Goal: Transaction & Acquisition: Purchase product/service

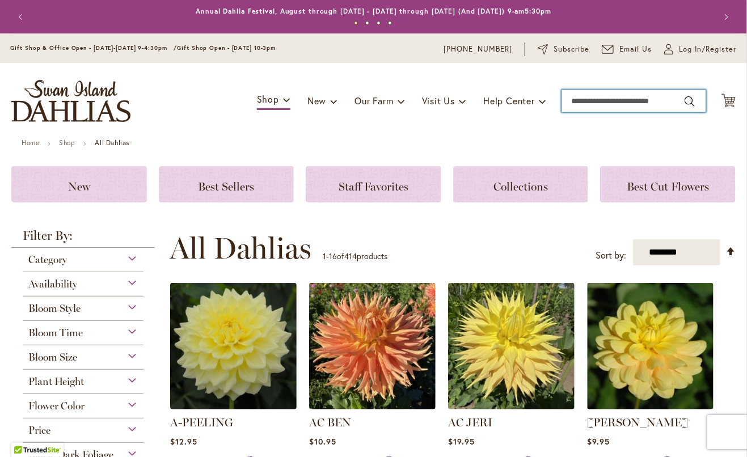
click at [603, 100] on input "Search" at bounding box center [633, 101] width 145 height 23
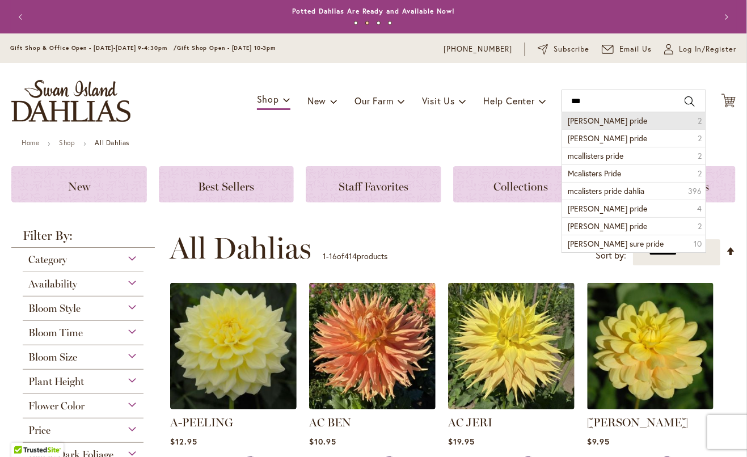
click at [609, 119] on span "McAllister pride" at bounding box center [607, 120] width 79 height 11
type input "**********"
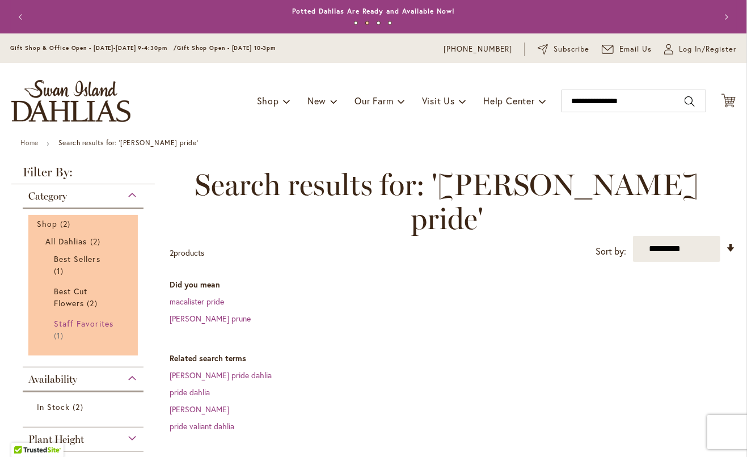
click at [71, 325] on span "Staff Favorites" at bounding box center [84, 323] width 60 height 11
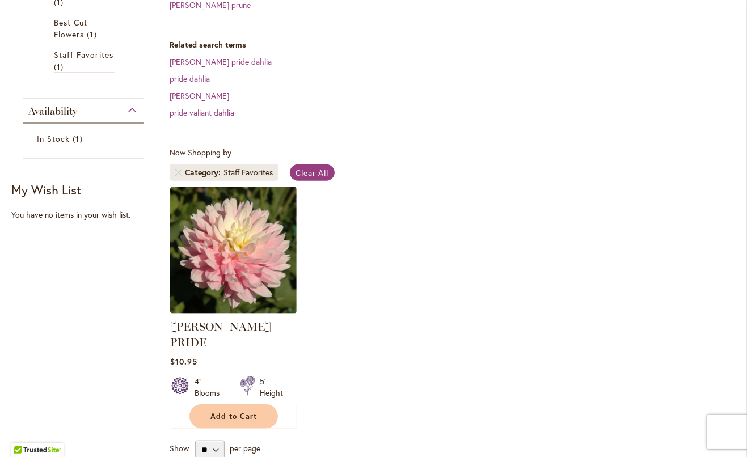
scroll to position [314, 0]
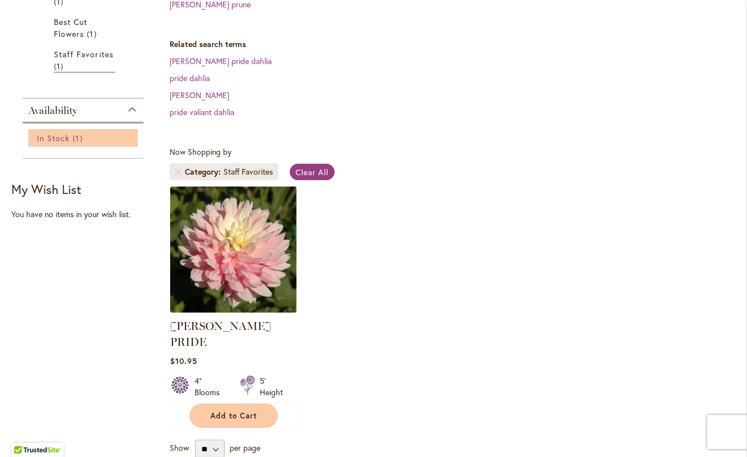
click at [67, 133] on span "In Stock" at bounding box center [53, 138] width 33 height 11
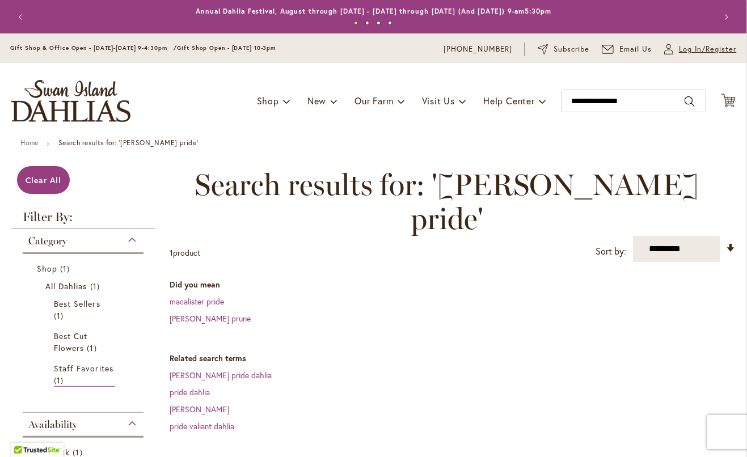
click at [683, 49] on span "Log In/Register" at bounding box center [708, 49] width 58 height 11
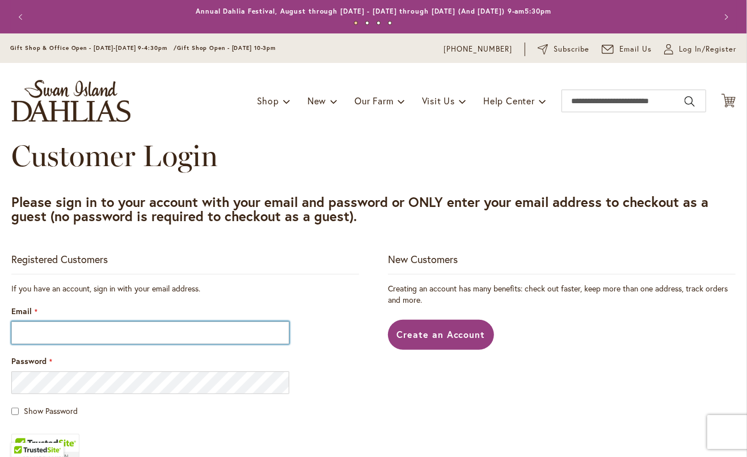
click at [50, 334] on input "Email" at bounding box center [150, 333] width 278 height 23
type input "**********"
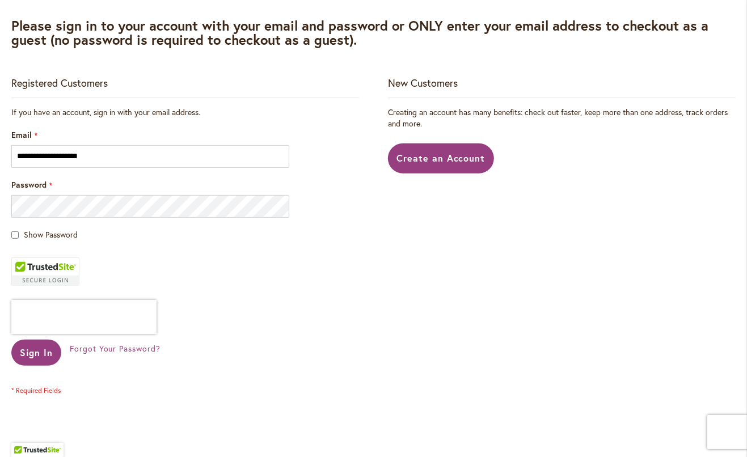
scroll to position [187, 0]
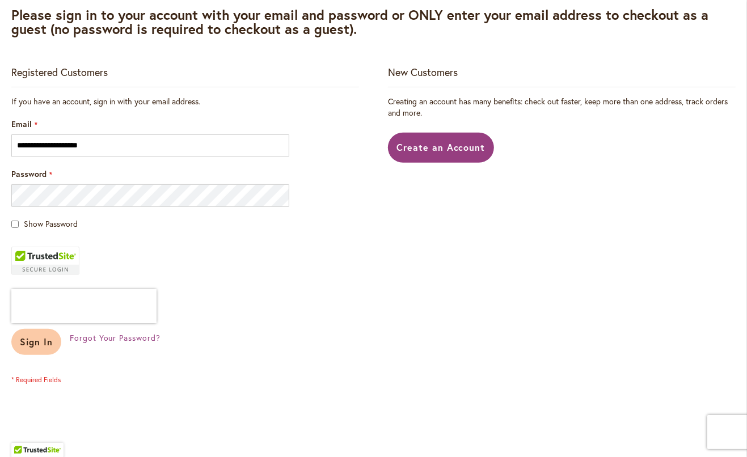
click at [35, 340] on span "Sign In" at bounding box center [36, 342] width 33 height 12
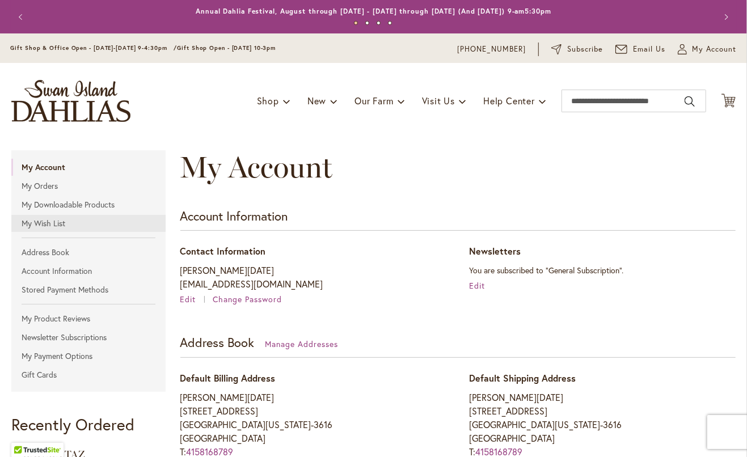
click at [43, 226] on link "My Wish List" at bounding box center [88, 223] width 154 height 17
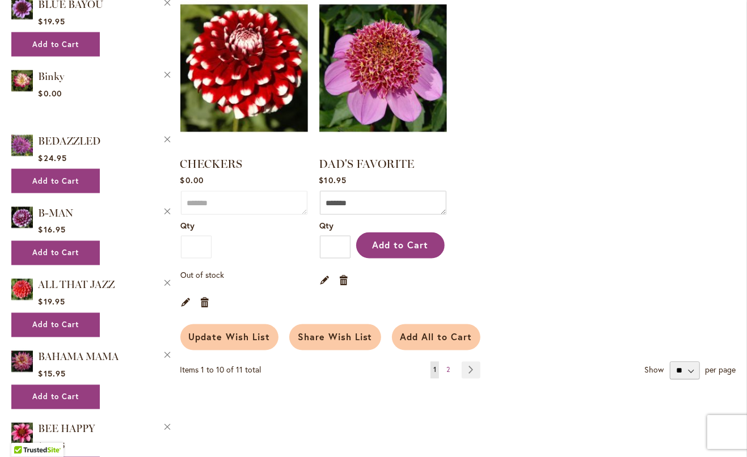
scroll to position [886, 0]
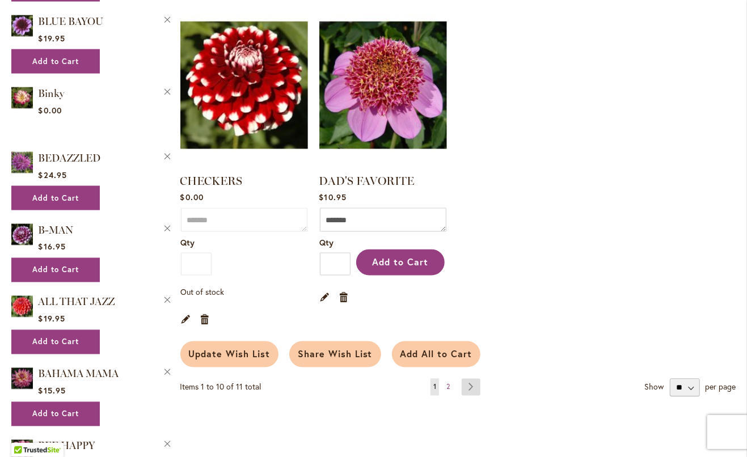
click at [471, 385] on link "Page Next" at bounding box center [471, 387] width 19 height 17
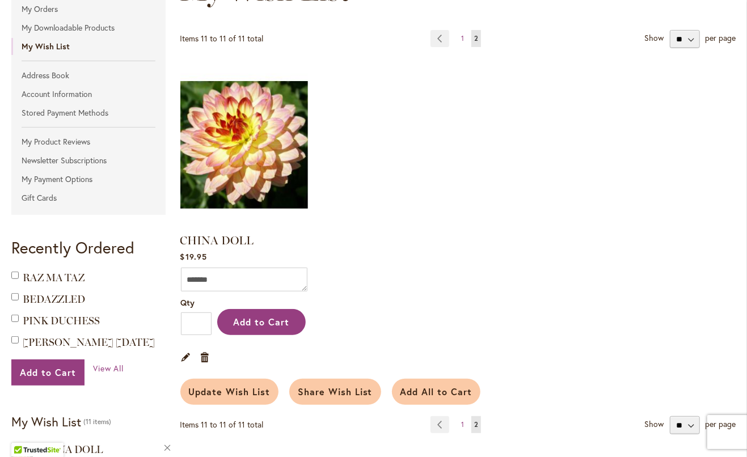
scroll to position [176, 0]
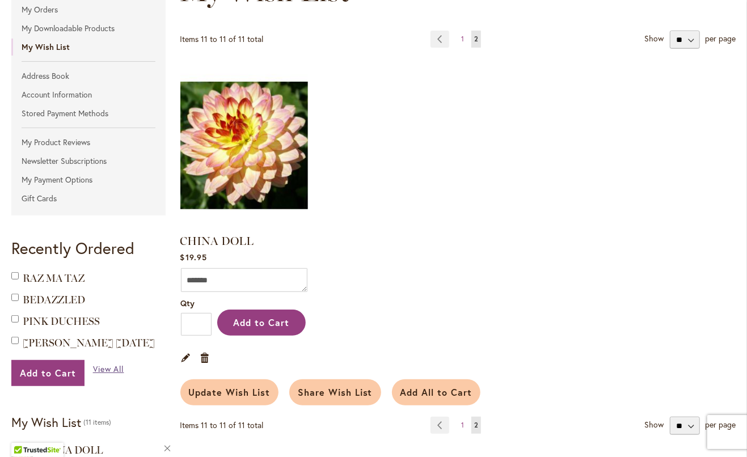
click at [109, 367] on span "View All" at bounding box center [108, 369] width 31 height 11
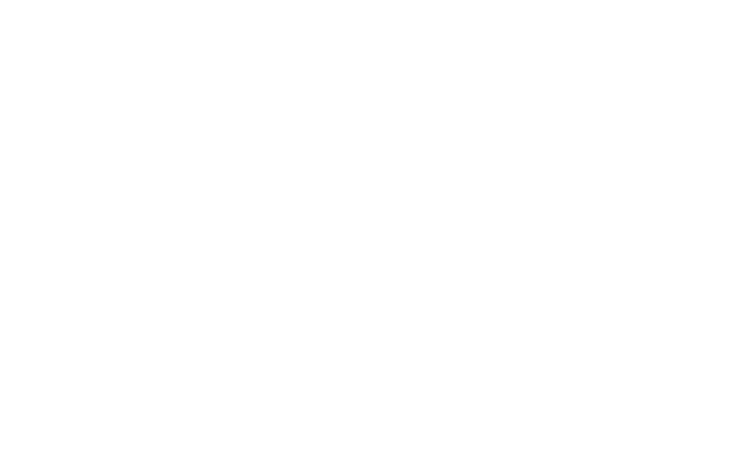
scroll to position [524, 0]
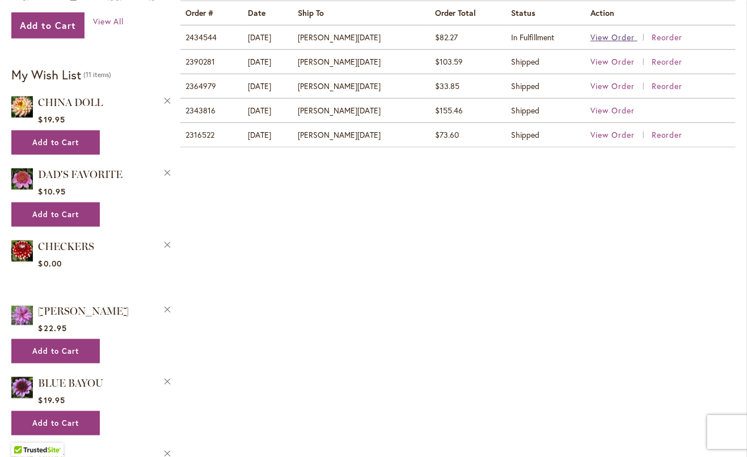
click at [612, 32] on span "View Order" at bounding box center [612, 37] width 44 height 11
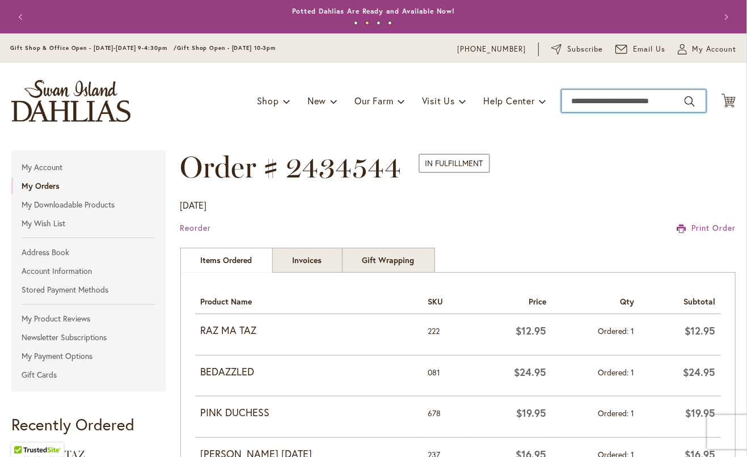
click at [597, 104] on input "Search" at bounding box center [633, 101] width 145 height 23
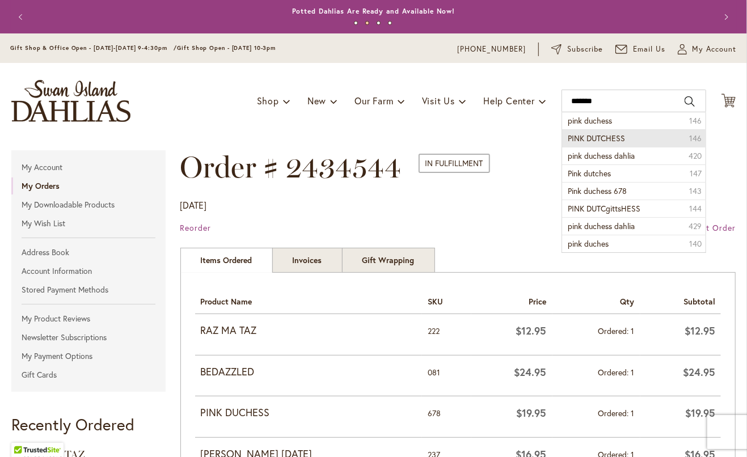
click at [598, 135] on span "PINK DUTCHESS" at bounding box center [596, 138] width 57 height 11
type input "**********"
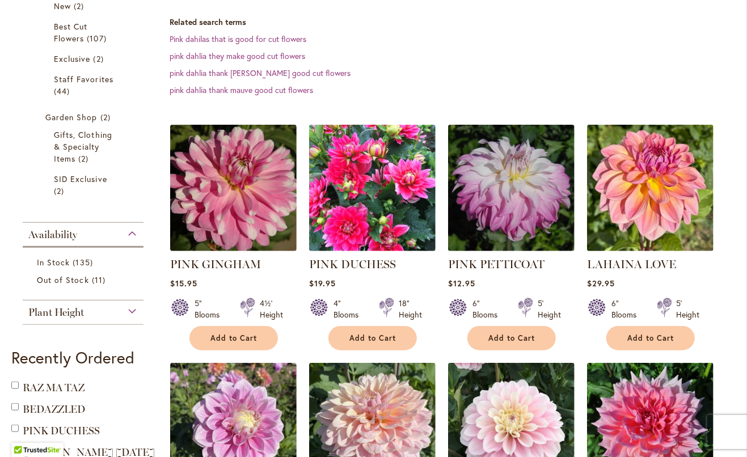
scroll to position [286, 0]
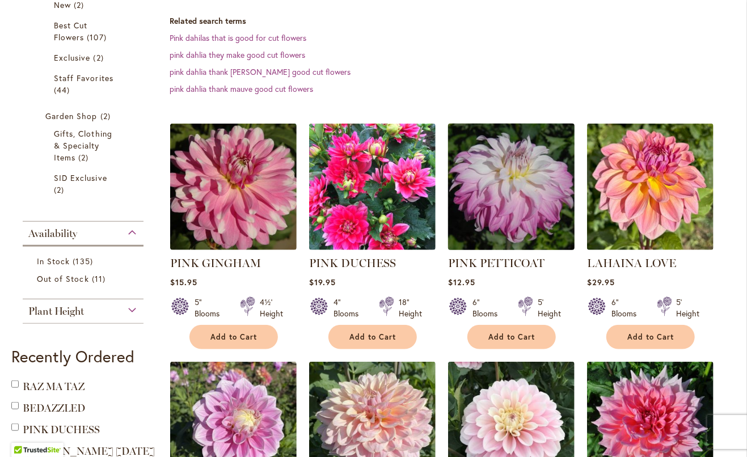
click at [508, 196] on img at bounding box center [511, 187] width 133 height 133
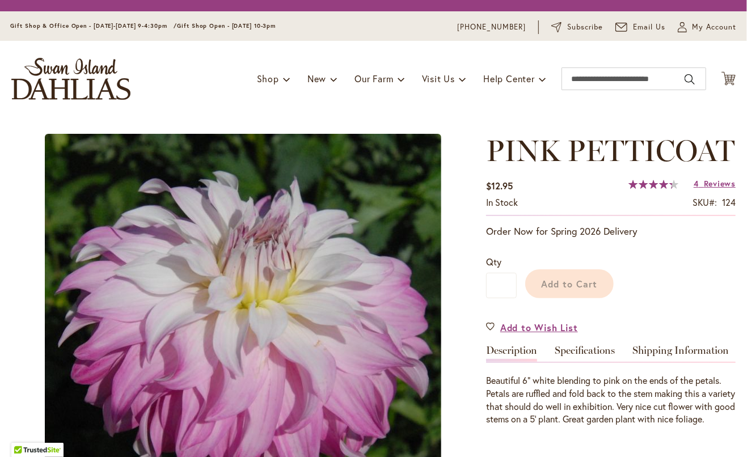
type input "******"
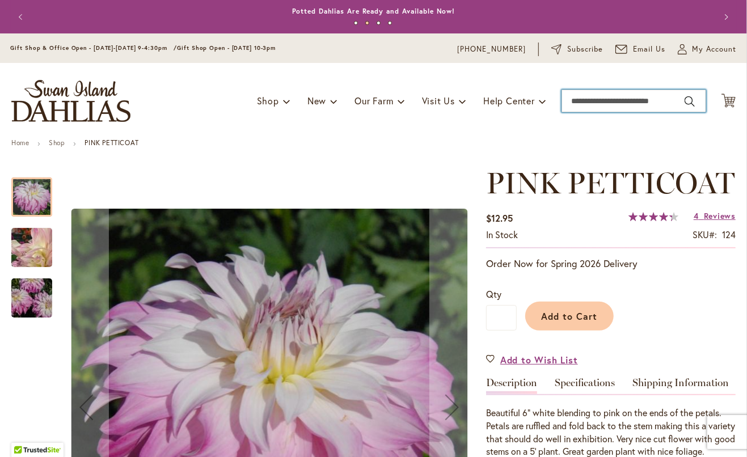
click at [632, 96] on input "Search" at bounding box center [633, 101] width 145 height 23
type input "*"
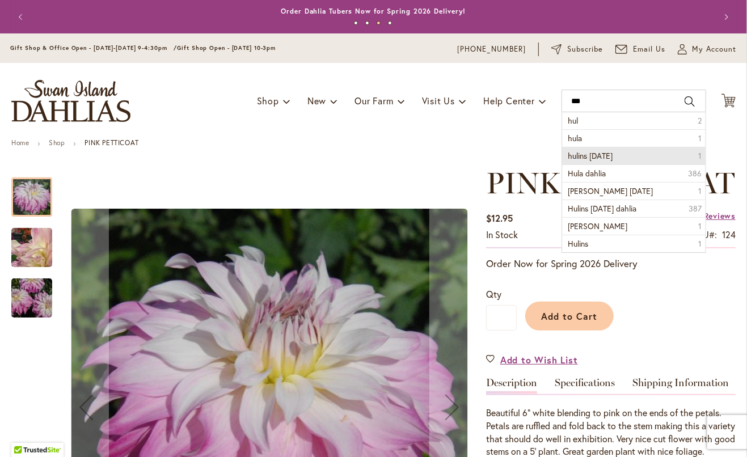
click at [609, 154] on li "hulins carnival 1" at bounding box center [633, 156] width 143 height 18
type input "**********"
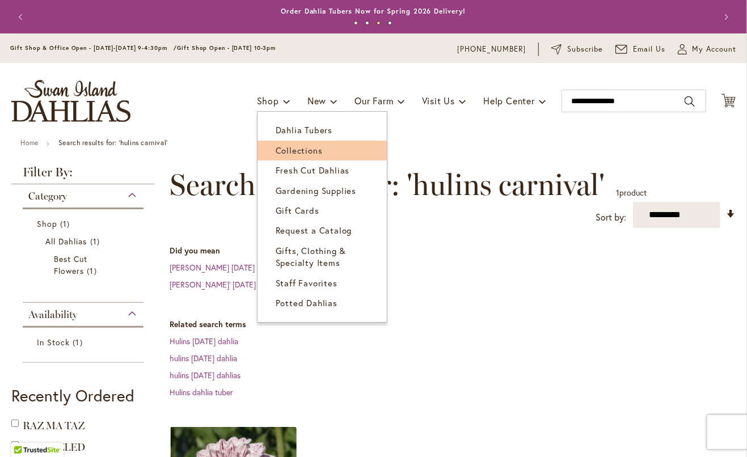
click at [295, 155] on span "Collections" at bounding box center [299, 150] width 47 height 11
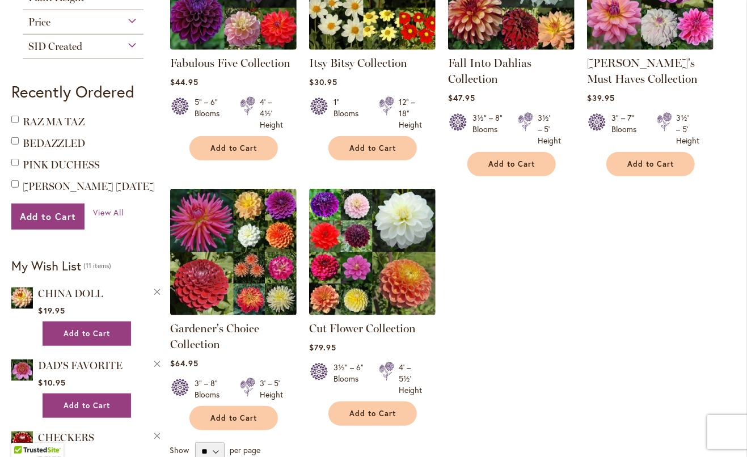
scroll to position [297, 0]
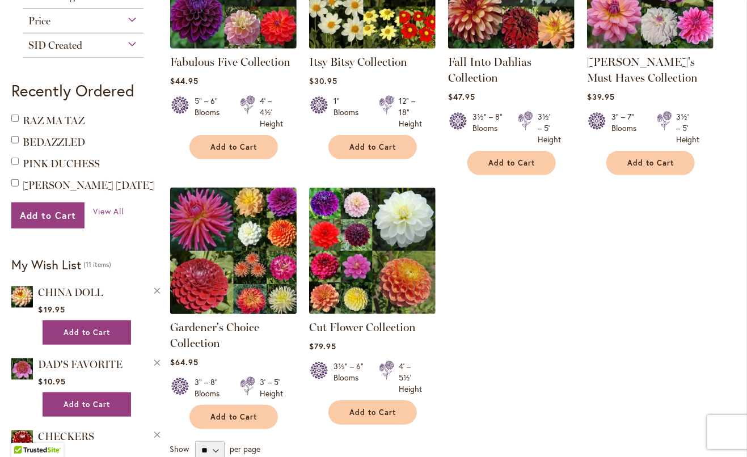
click at [206, 213] on img at bounding box center [233, 250] width 133 height 133
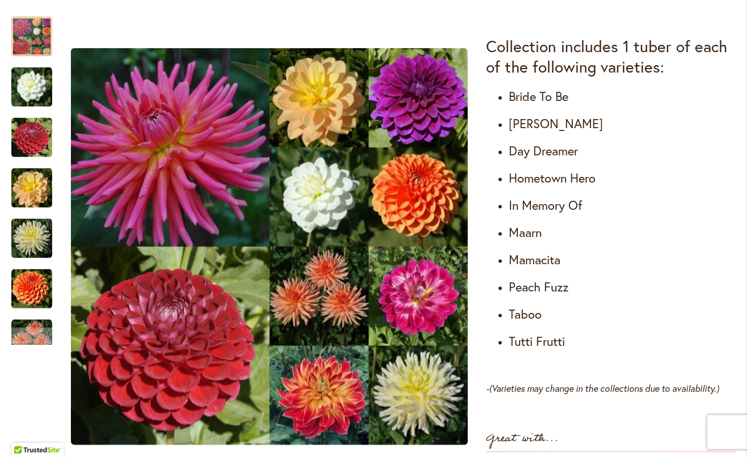
scroll to position [678, 0]
